Goal: Information Seeking & Learning: Learn about a topic

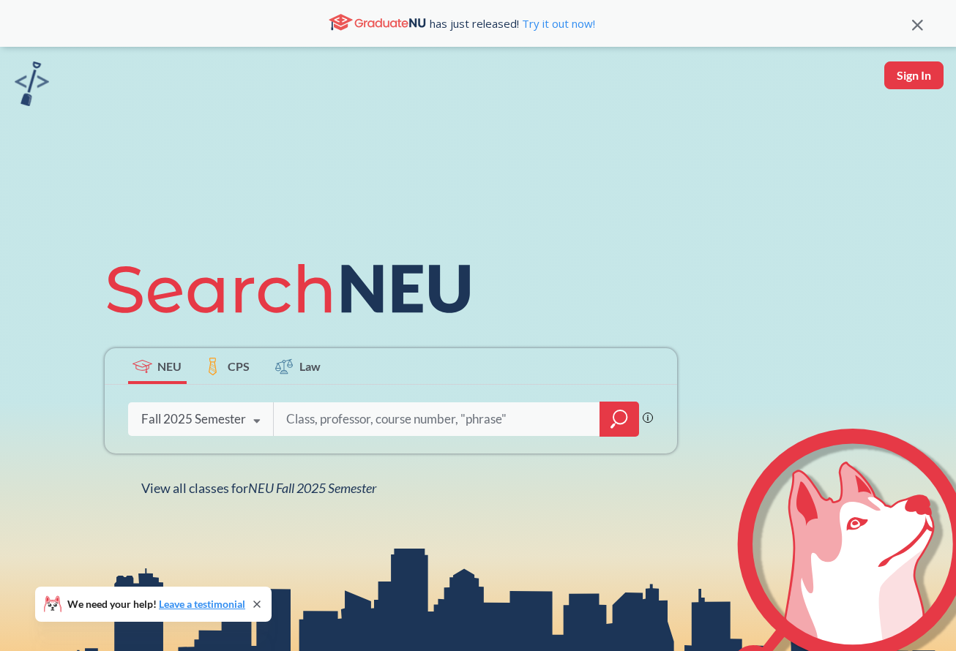
click at [353, 419] on input "search" at bounding box center [437, 419] width 304 height 31
type input "comm 2350"
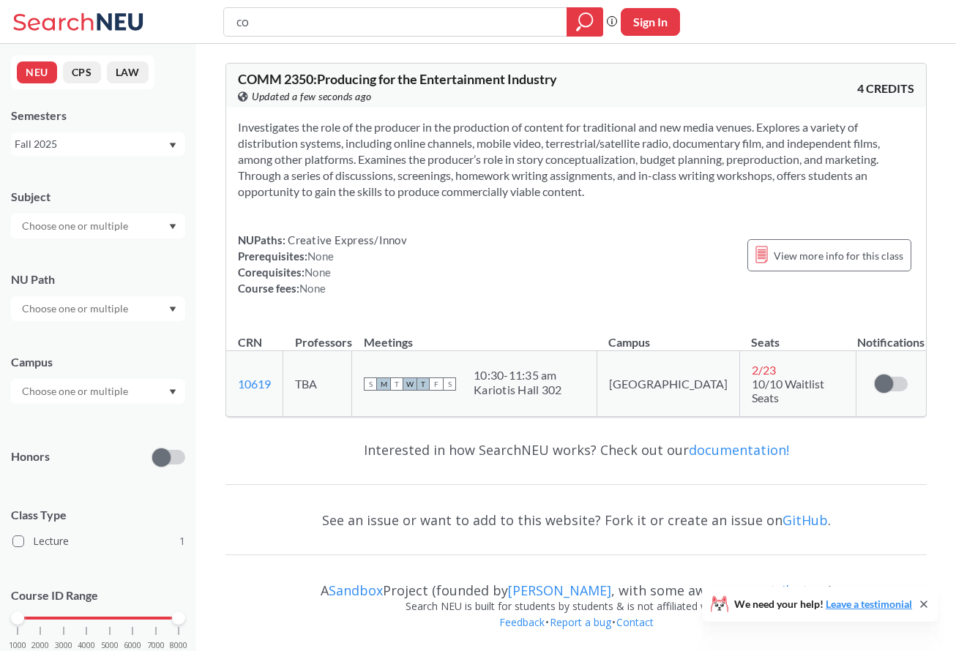
type input "c"
type input "sex"
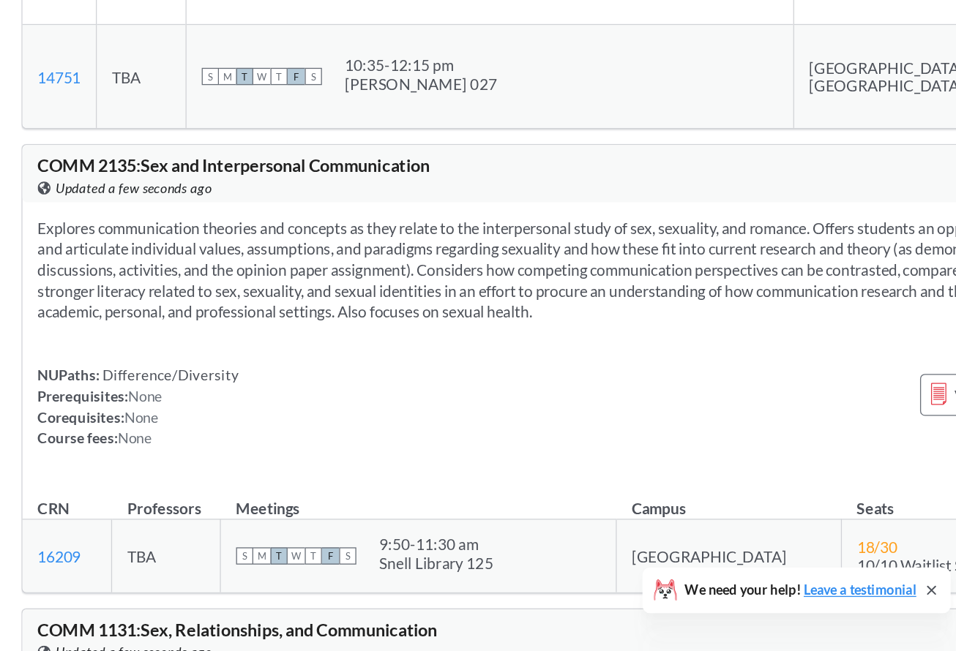
scroll to position [326, 0]
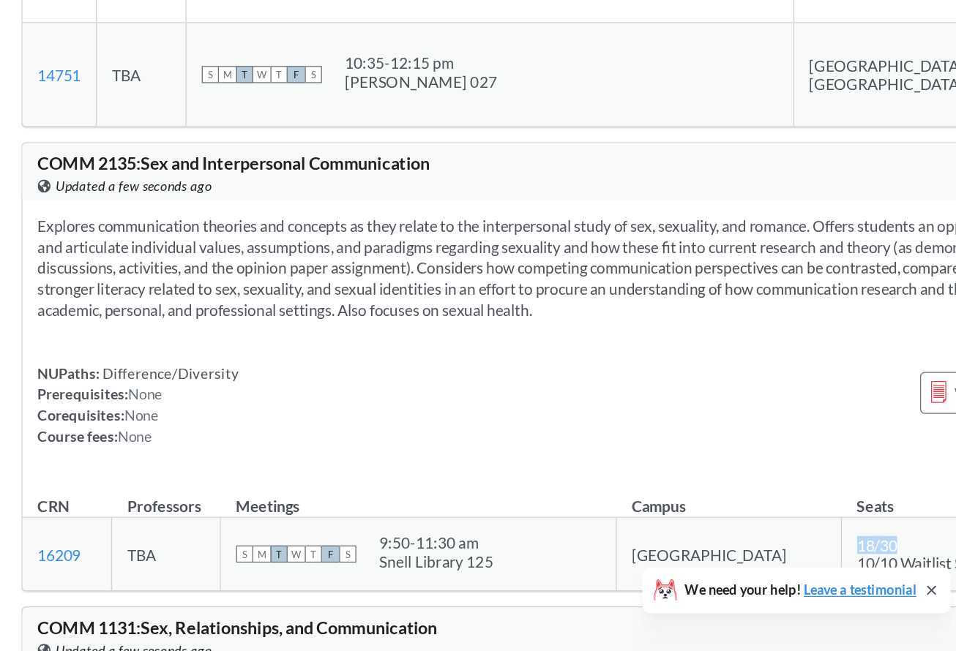
drag, startPoint x: 711, startPoint y: 543, endPoint x: 774, endPoint y: 546, distance: 63.0
click at [854, 549] on td "18 / 30 10/10 Waitlist Seats" at bounding box center [930, 577] width 152 height 56
drag, startPoint x: 711, startPoint y: 549, endPoint x: 762, endPoint y: 547, distance: 52.0
click at [854, 549] on td "18 / 30 10/10 Waitlist Seats" at bounding box center [930, 577] width 152 height 56
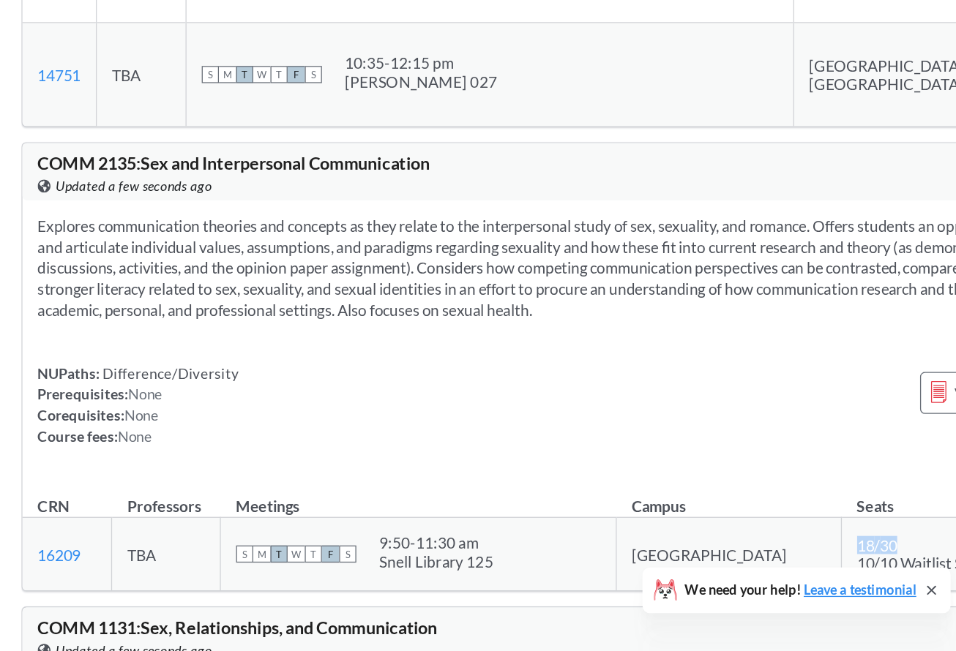
click at [854, 549] on td "18 / 30 10/10 Waitlist Seats" at bounding box center [930, 577] width 152 height 56
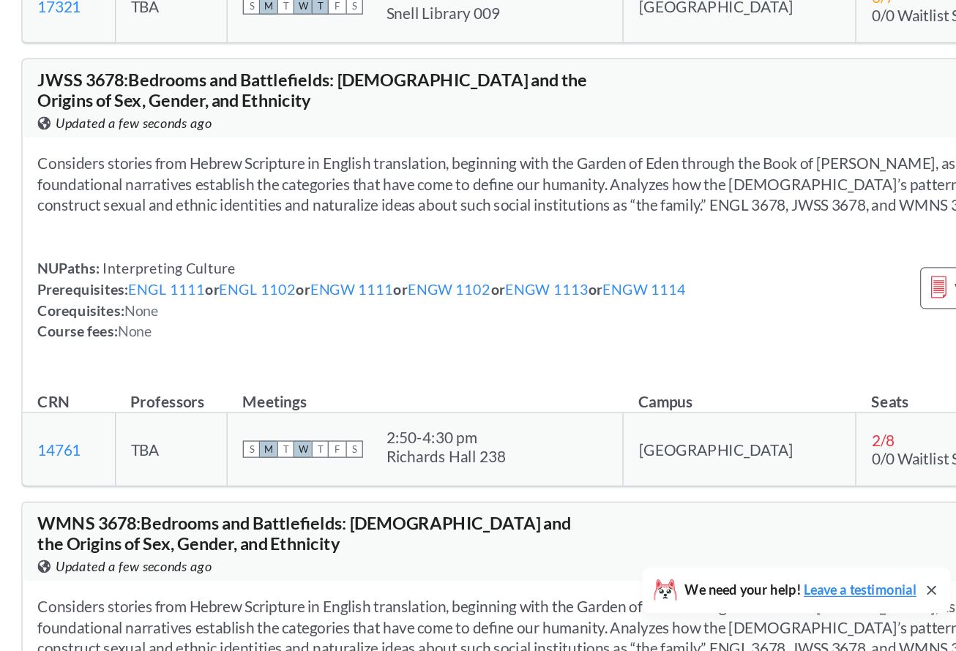
scroll to position [2535, 0]
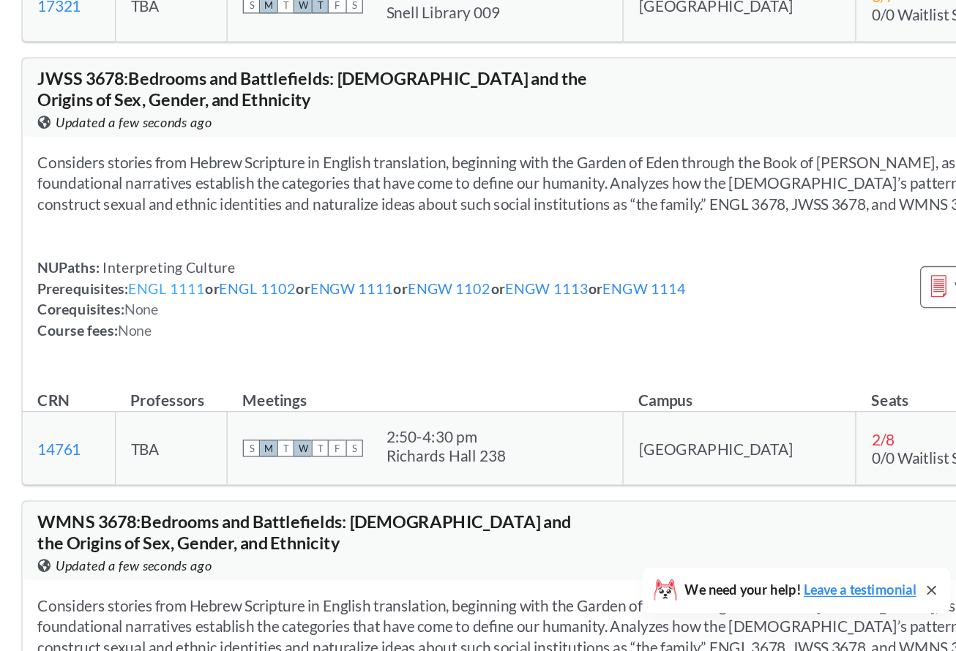
click at [322, 379] on link "ENGL 1111" at bounding box center [336, 372] width 59 height 13
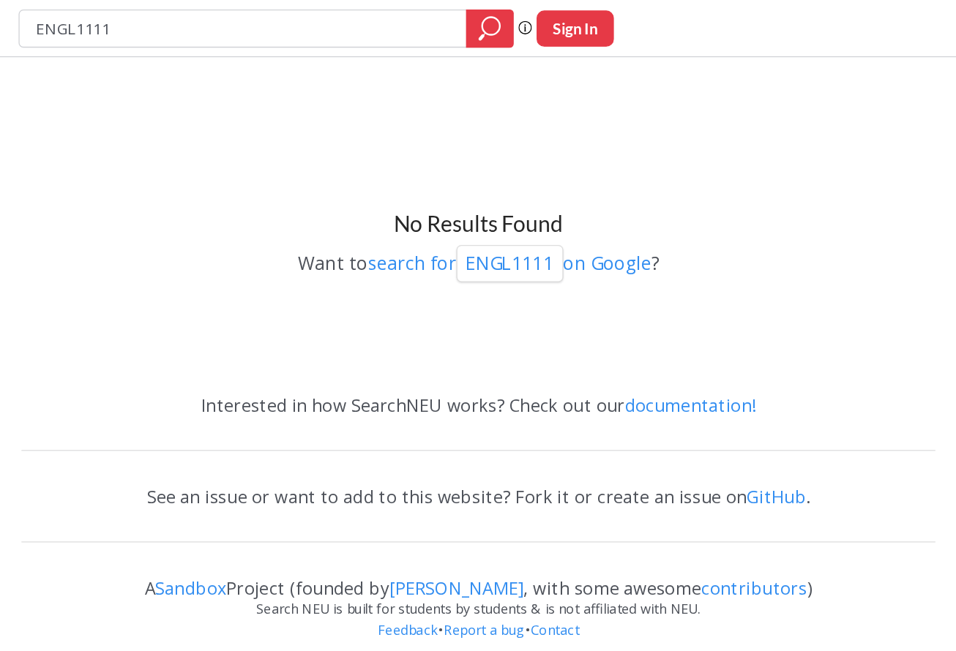
type input "sex"
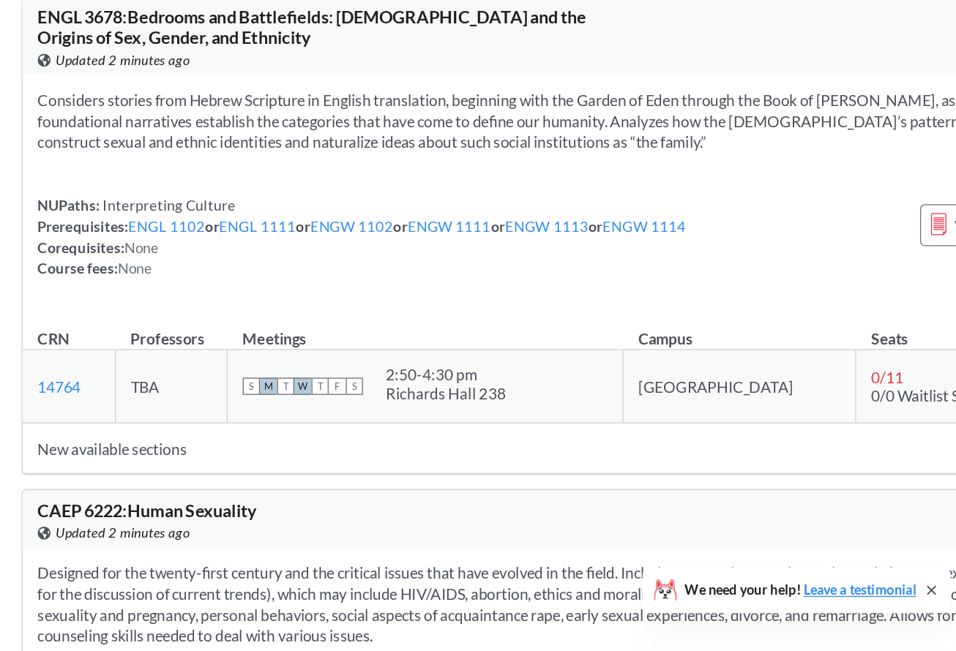
scroll to position [3288, 0]
